Goal: Transaction & Acquisition: Book appointment/travel/reservation

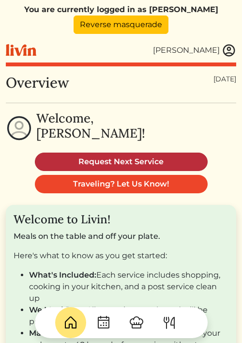
click at [135, 160] on link "Request Next Service" at bounding box center [121, 161] width 173 height 18
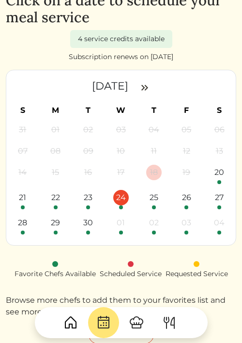
scroll to position [88, 0]
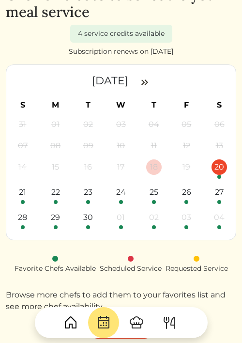
click at [219, 170] on div "20" at bounding box center [218, 166] width 15 height 15
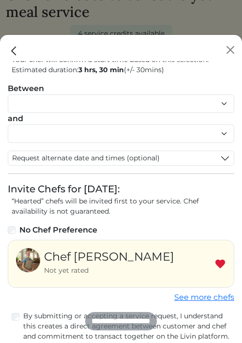
scroll to position [57, 0]
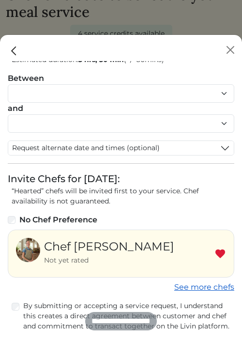
click at [184, 289] on link "See more chefs" at bounding box center [204, 286] width 60 height 9
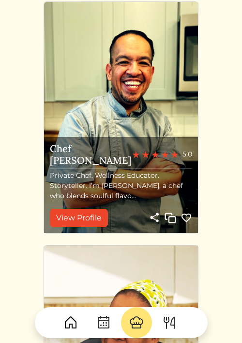
scroll to position [374, 0]
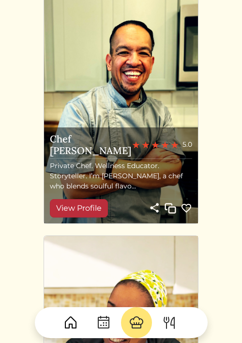
click at [89, 200] on link "View Profile" at bounding box center [79, 208] width 58 height 18
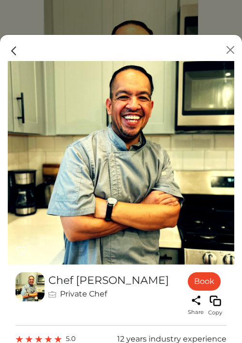
scroll to position [0, 0]
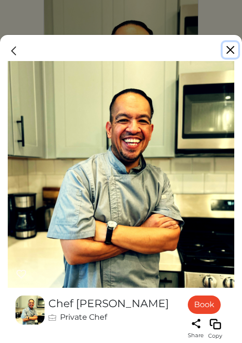
click at [230, 48] on button "Close" at bounding box center [230, 49] width 15 height 15
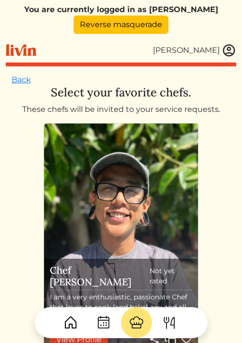
click at [223, 50] on img at bounding box center [229, 50] width 15 height 15
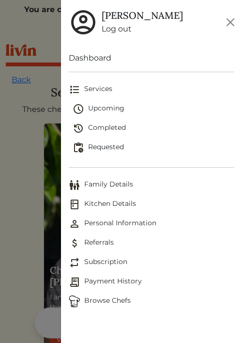
click at [116, 31] on link "Log out" at bounding box center [142, 29] width 81 height 12
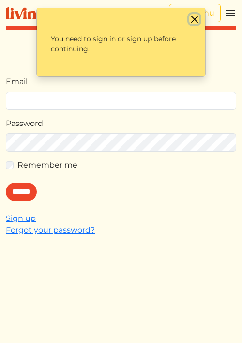
click at [192, 22] on button "Close" at bounding box center [194, 19] width 10 height 10
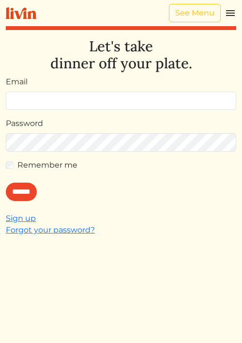
click at [228, 13] on img at bounding box center [230, 13] width 12 height 12
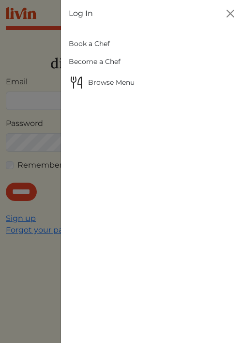
click at [118, 48] on link "Book a Chef" at bounding box center [151, 44] width 165 height 18
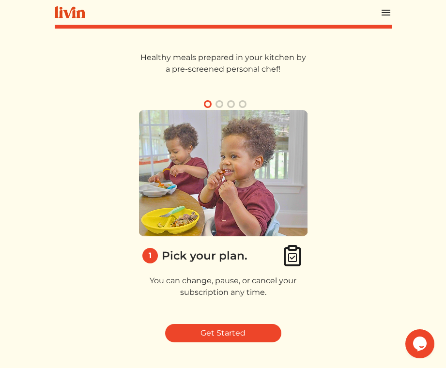
click at [241, 15] on img at bounding box center [386, 13] width 12 height 12
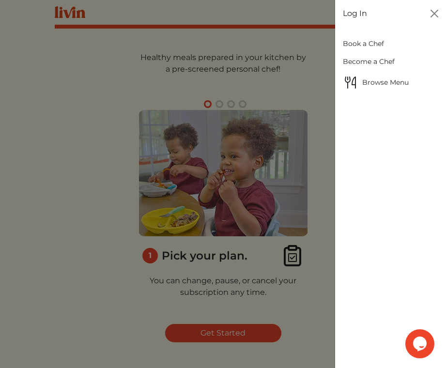
click at [241, 16] on link "Log In" at bounding box center [355, 14] width 24 height 12
